Goal: Navigation & Orientation: Find specific page/section

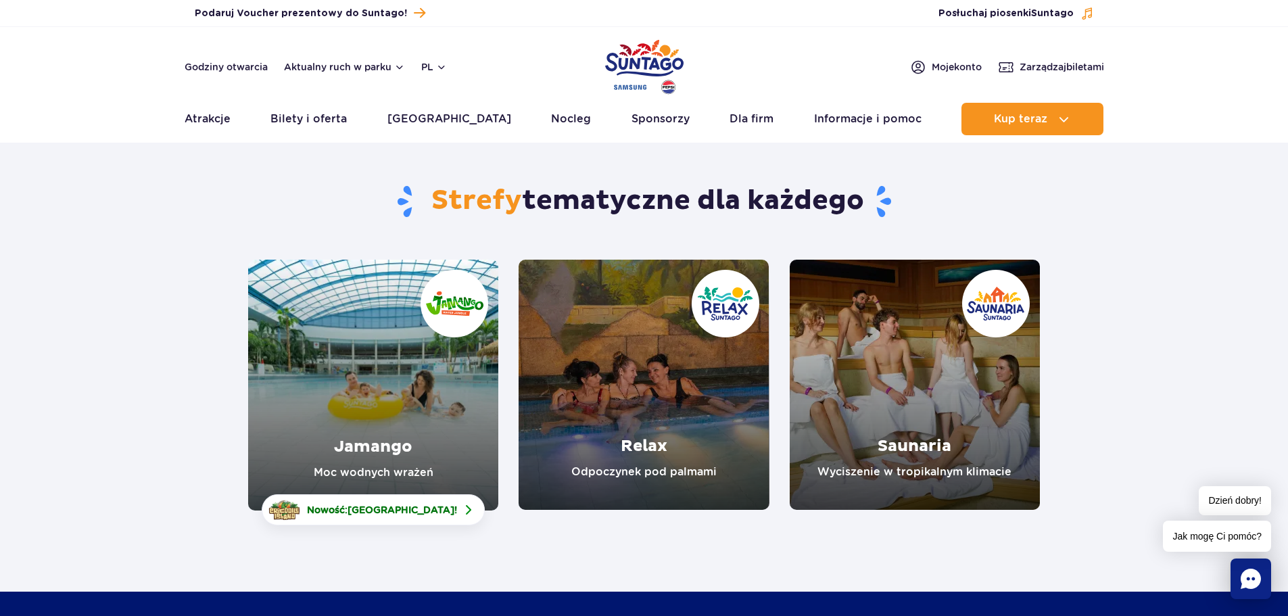
click at [408, 378] on link "Jamango" at bounding box center [373, 385] width 250 height 251
click at [1170, 341] on section "Strefy tematyczne dla każdego Jamango Moc wodnych wrażeń Nowość: Crocodile Isla…" at bounding box center [644, 330] width 1288 height 359
click at [1157, 331] on section "Strefy tematyczne dla każdego Jamango Moc wodnych wrażeń Nowość: Crocodile Isla…" at bounding box center [644, 330] width 1288 height 359
click at [1214, 349] on section "Strefy tematyczne dla każdego Jamango Moc wodnych wrażeń Nowość: Crocodile Isla…" at bounding box center [644, 330] width 1288 height 359
click at [1186, 340] on section "Strefy tematyczne dla każdego Jamango Moc wodnych wrażeń Nowość: Crocodile Isla…" at bounding box center [644, 330] width 1288 height 359
